Goal: Task Accomplishment & Management: Use online tool/utility

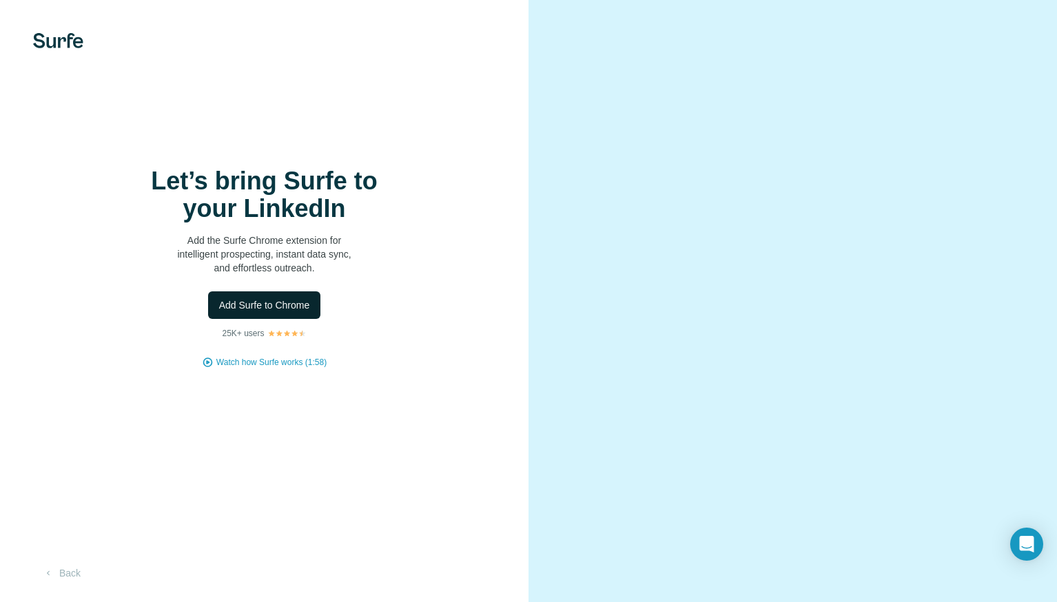
click at [278, 301] on span "Add Surfe to Chrome" at bounding box center [264, 305] width 91 height 14
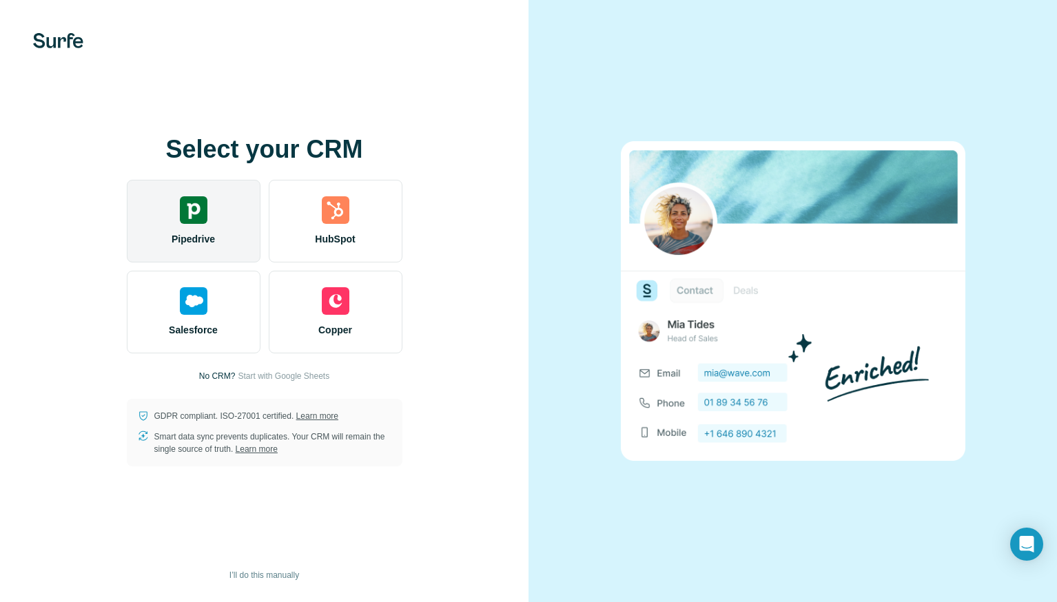
click at [174, 211] on div "Pipedrive" at bounding box center [194, 221] width 134 height 83
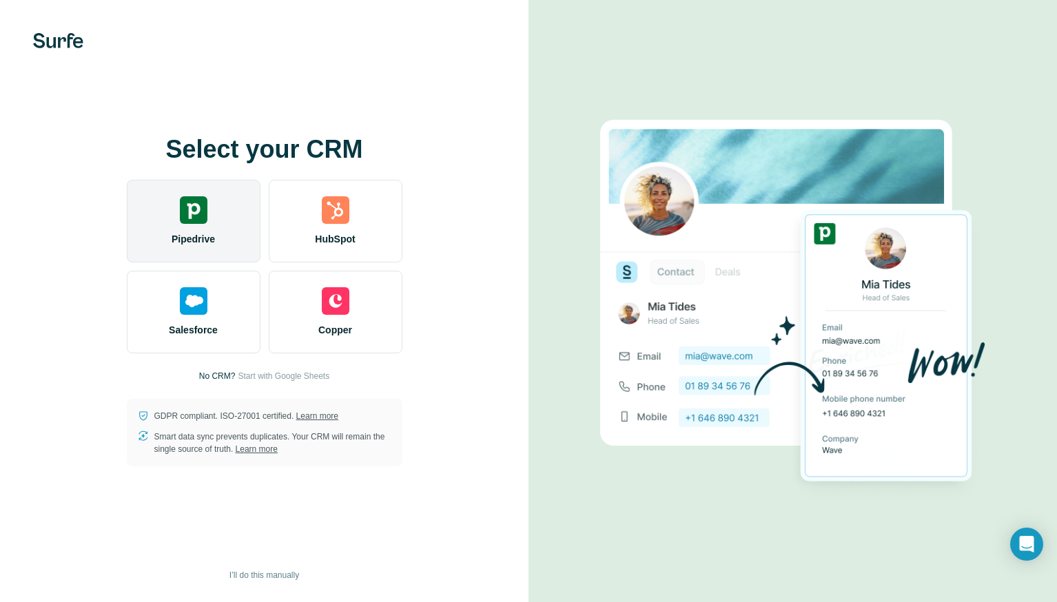
click at [174, 211] on div "Pipedrive" at bounding box center [194, 221] width 134 height 83
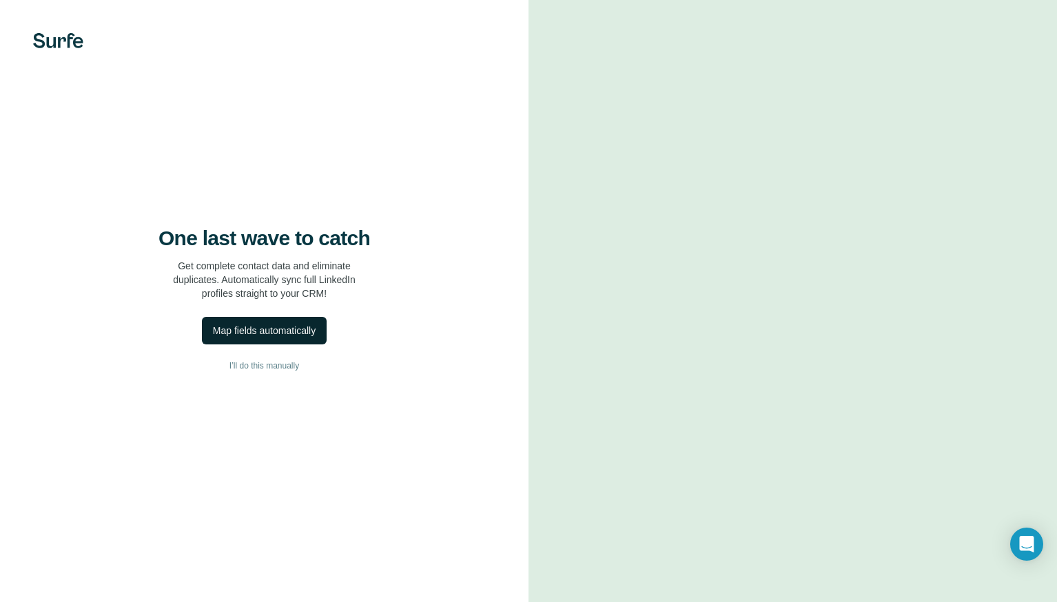
click at [284, 328] on div "Map fields automatically" at bounding box center [264, 331] width 103 height 14
